Goal: Complete application form

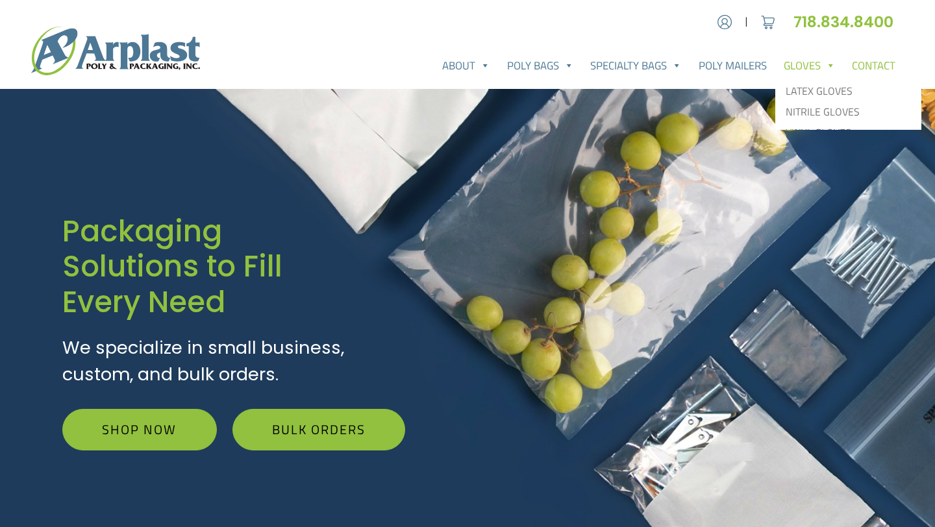
click at [874, 71] on link "Contact" at bounding box center [874, 66] width 60 height 26
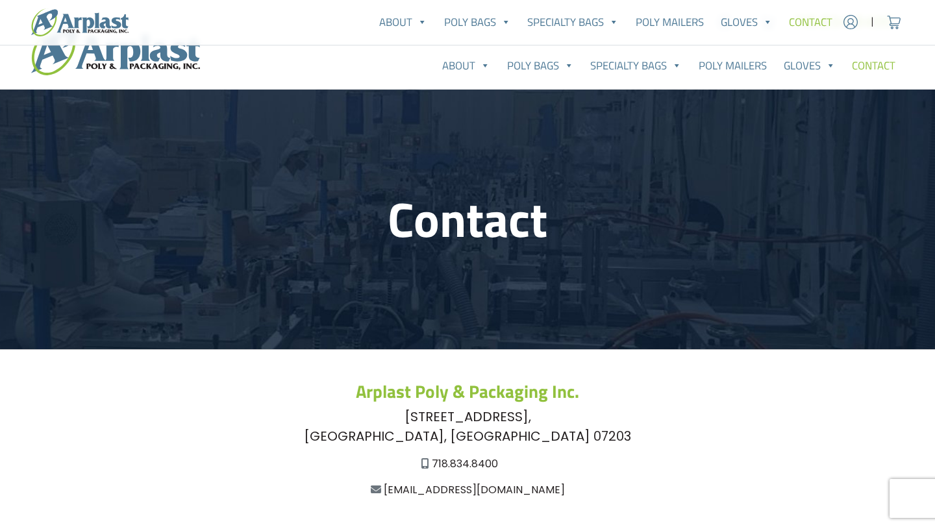
scroll to position [361, 0]
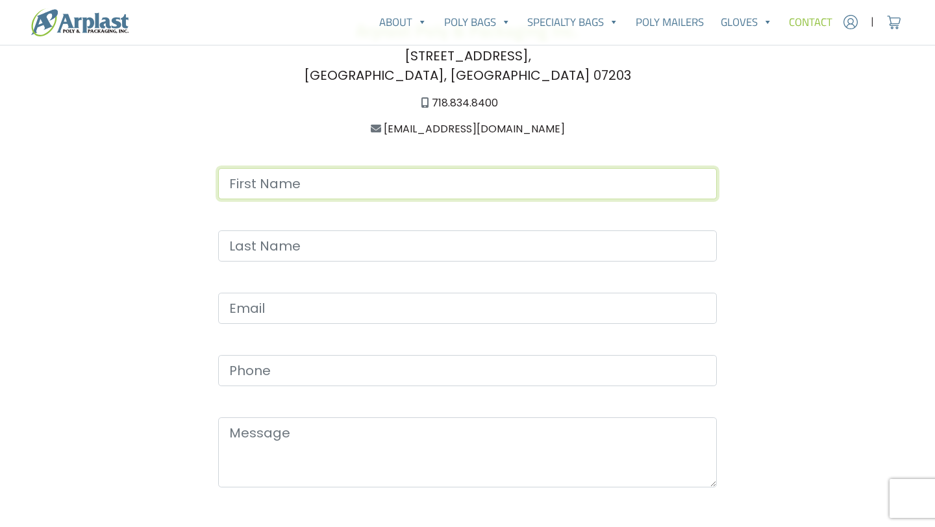
click at [325, 168] on input "Contact form" at bounding box center [467, 183] width 499 height 31
type input "[PERSON_NAME]"
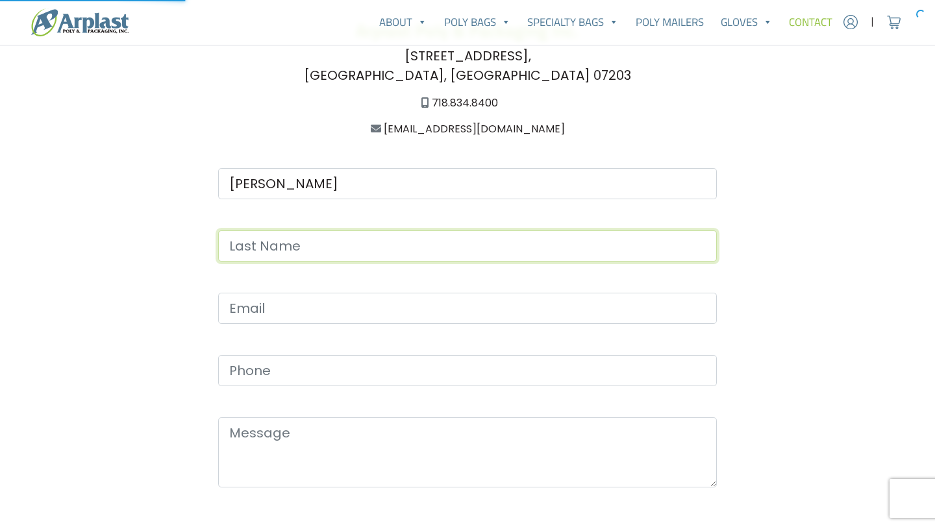
type input "[PERSON_NAME]"
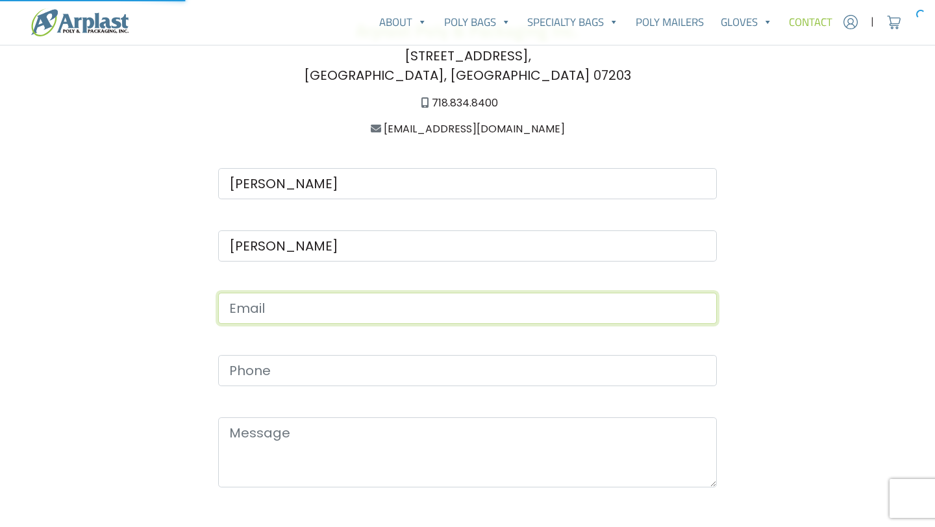
type input "[DOMAIN_NAME][EMAIL_ADDRESS][DOMAIN_NAME]"
type input "2053775204"
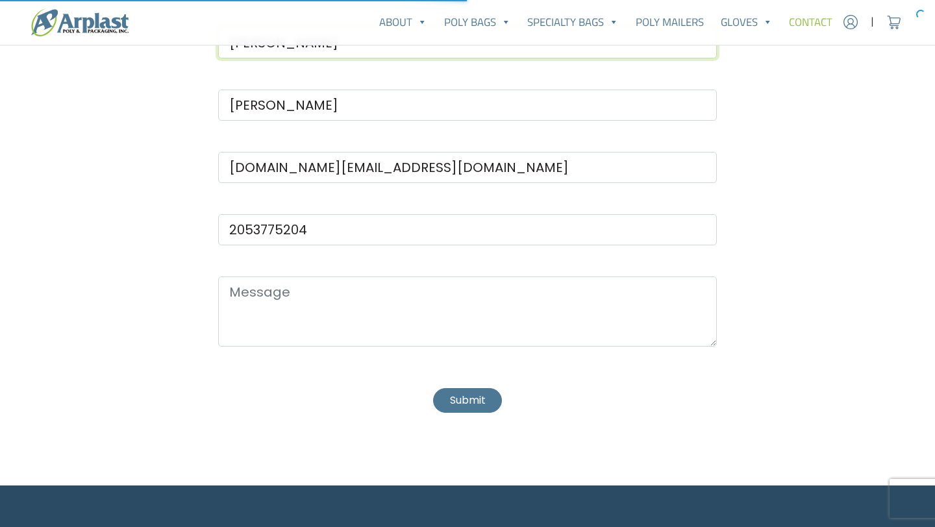
scroll to position [516, 0]
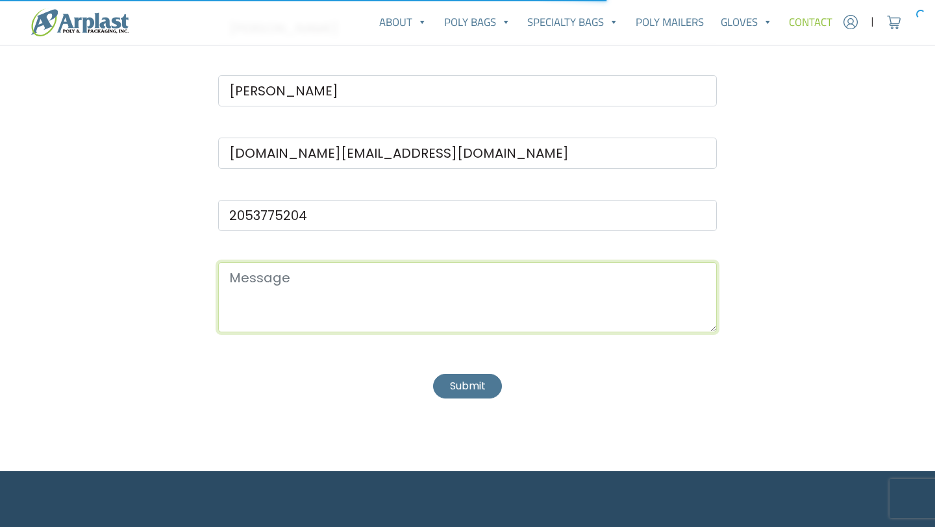
click at [247, 279] on textarea "Contact form" at bounding box center [467, 297] width 499 height 70
paste textarea "Hello, I would like you to provide us with a quote for the following items: -Di…"
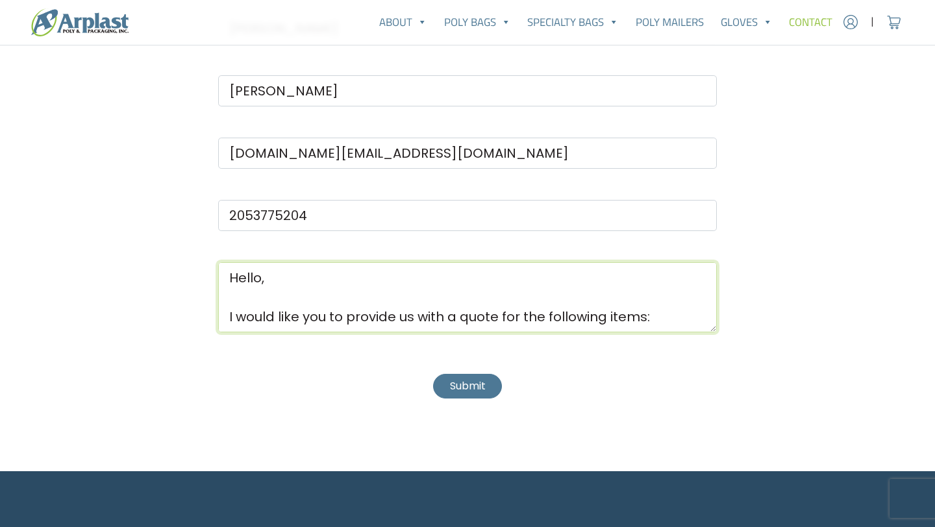
scroll to position [268, 0]
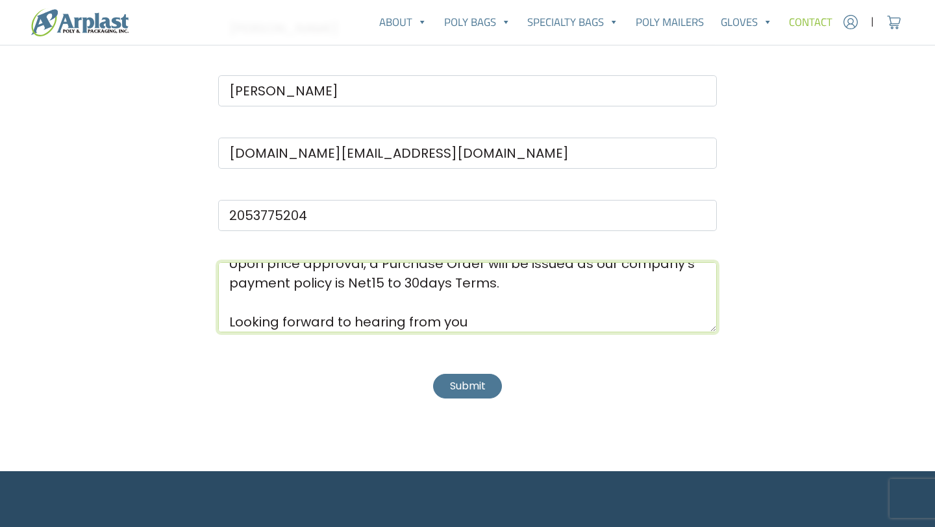
type textarea "Hello, I would like you to provide us with a quote for the following items: -Di…"
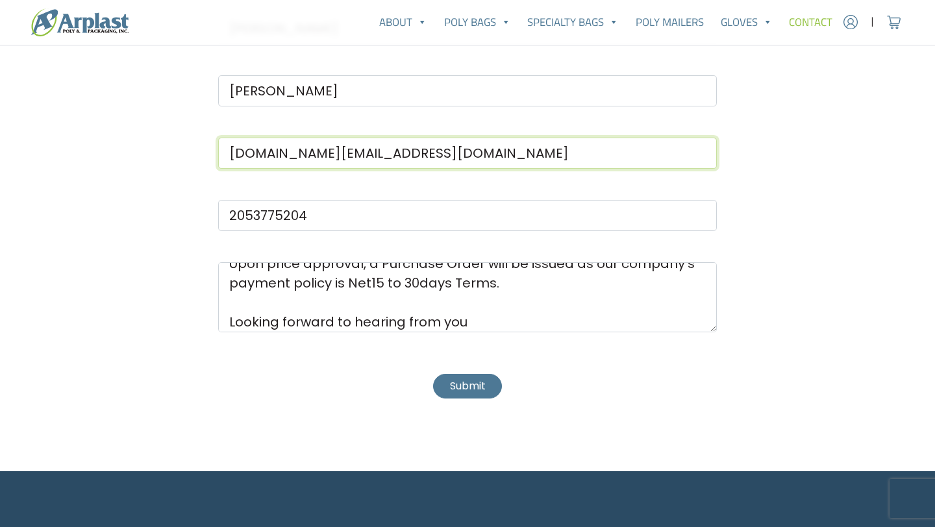
click at [330, 151] on input "[DOMAIN_NAME][EMAIL_ADDRESS][DOMAIN_NAME]" at bounding box center [467, 153] width 499 height 31
type input "[EMAIL_ADDRESS][DOMAIN_NAME]"
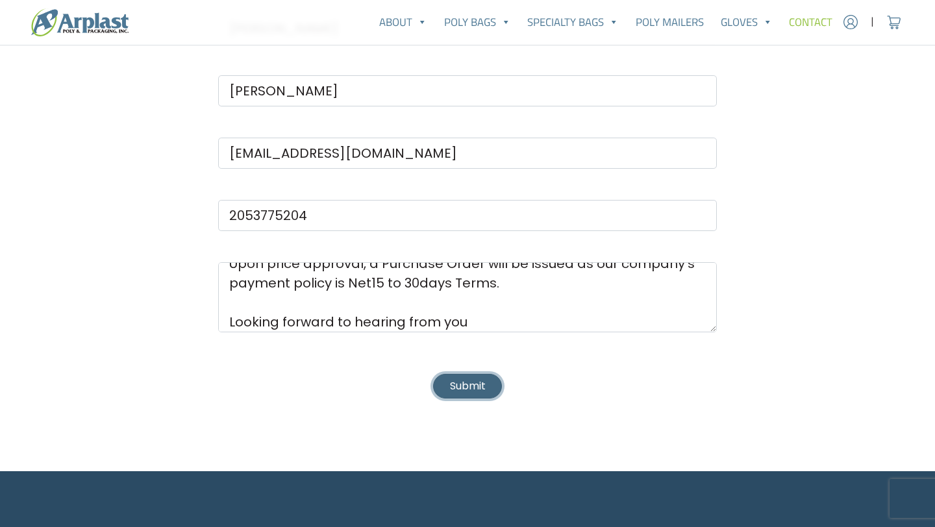
click at [448, 383] on button "Submit" at bounding box center [467, 386] width 69 height 24
click at [448, 383] on span "Contact form" at bounding box center [448, 386] width 4 height 10
click at [448, 383] on button "Submit" at bounding box center [467, 386] width 69 height 24
click at [448, 383] on span "Contact form" at bounding box center [448, 386] width 4 height 10
click at [448, 383] on button "Submit" at bounding box center [467, 386] width 69 height 24
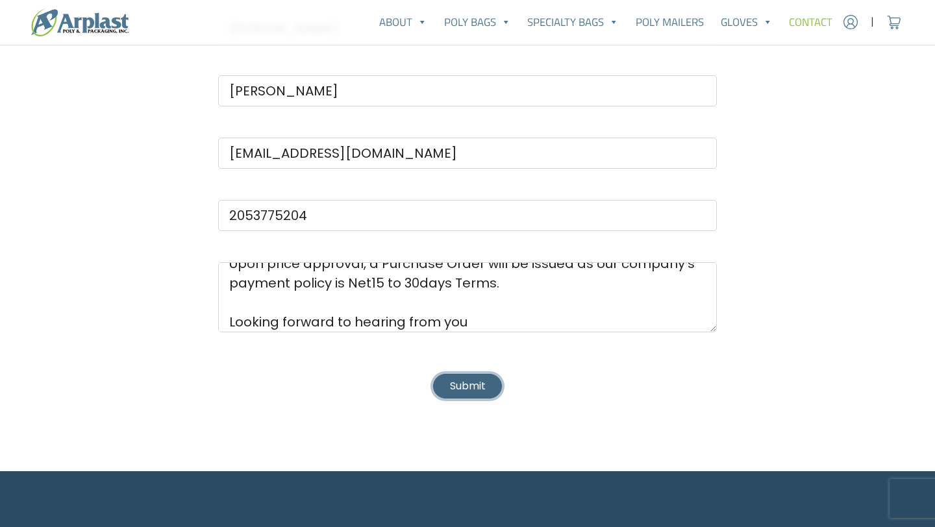
click at [448, 383] on span "Contact form" at bounding box center [448, 386] width 4 height 10
click at [449, 383] on button "Submit" at bounding box center [468, 386] width 84 height 24
click at [449, 383] on span "Contact form" at bounding box center [447, 386] width 10 height 10
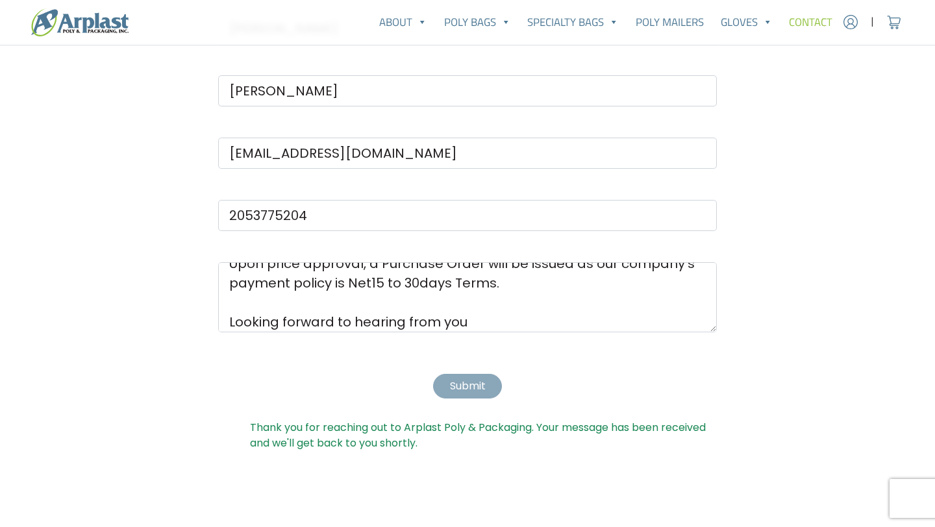
scroll to position [0, 0]
